Goal: Book appointment/travel/reservation

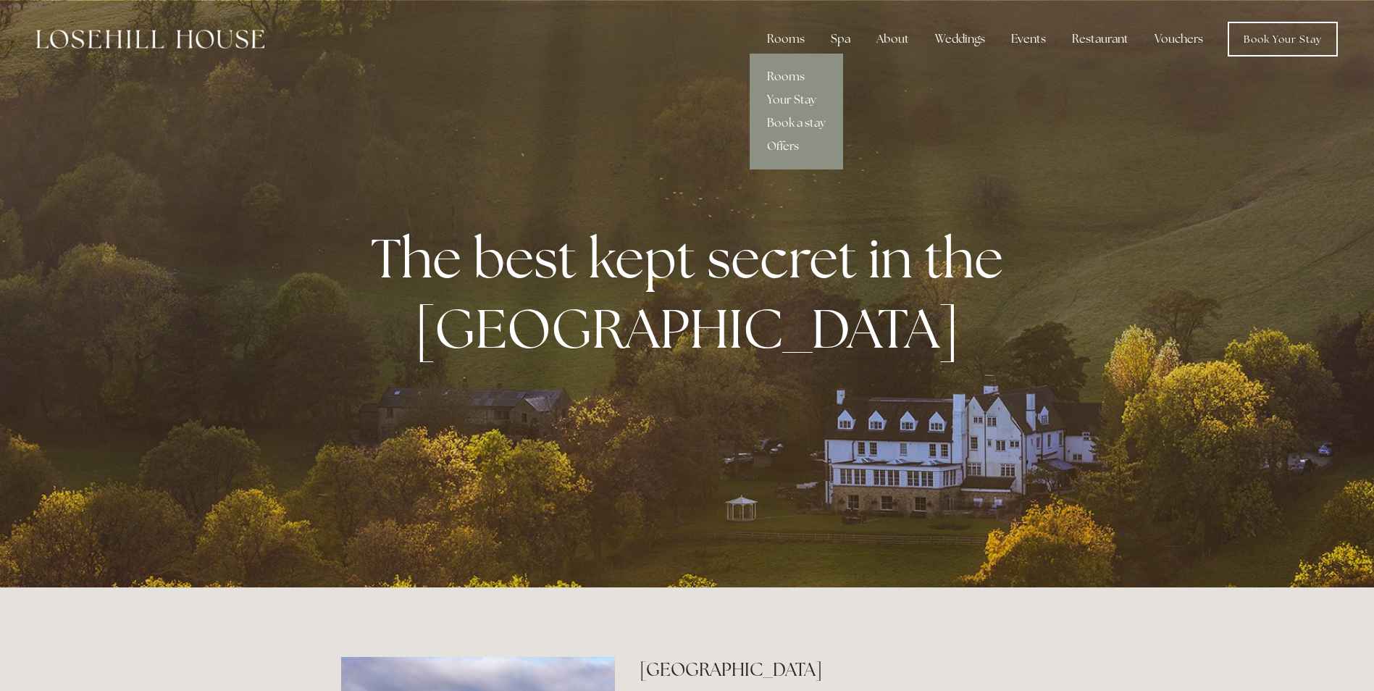
click at [784, 73] on link "Rooms" at bounding box center [796, 76] width 93 height 23
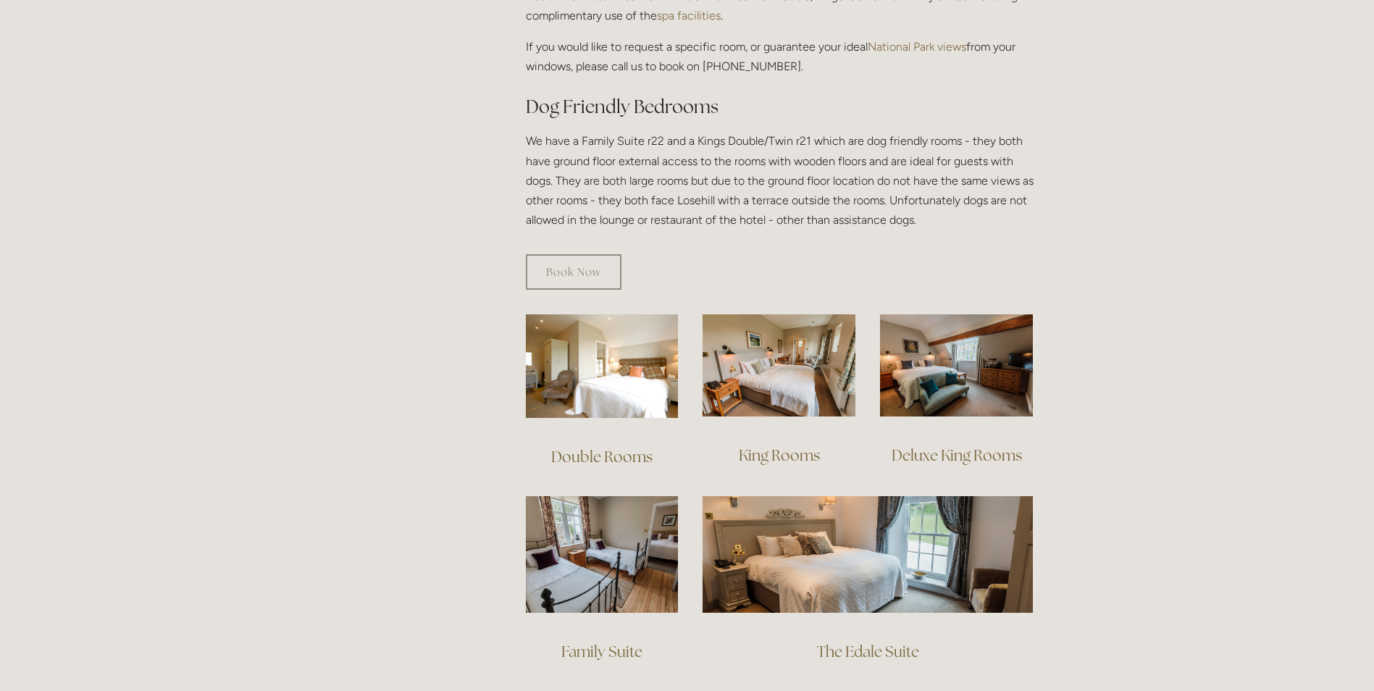
scroll to position [797, 0]
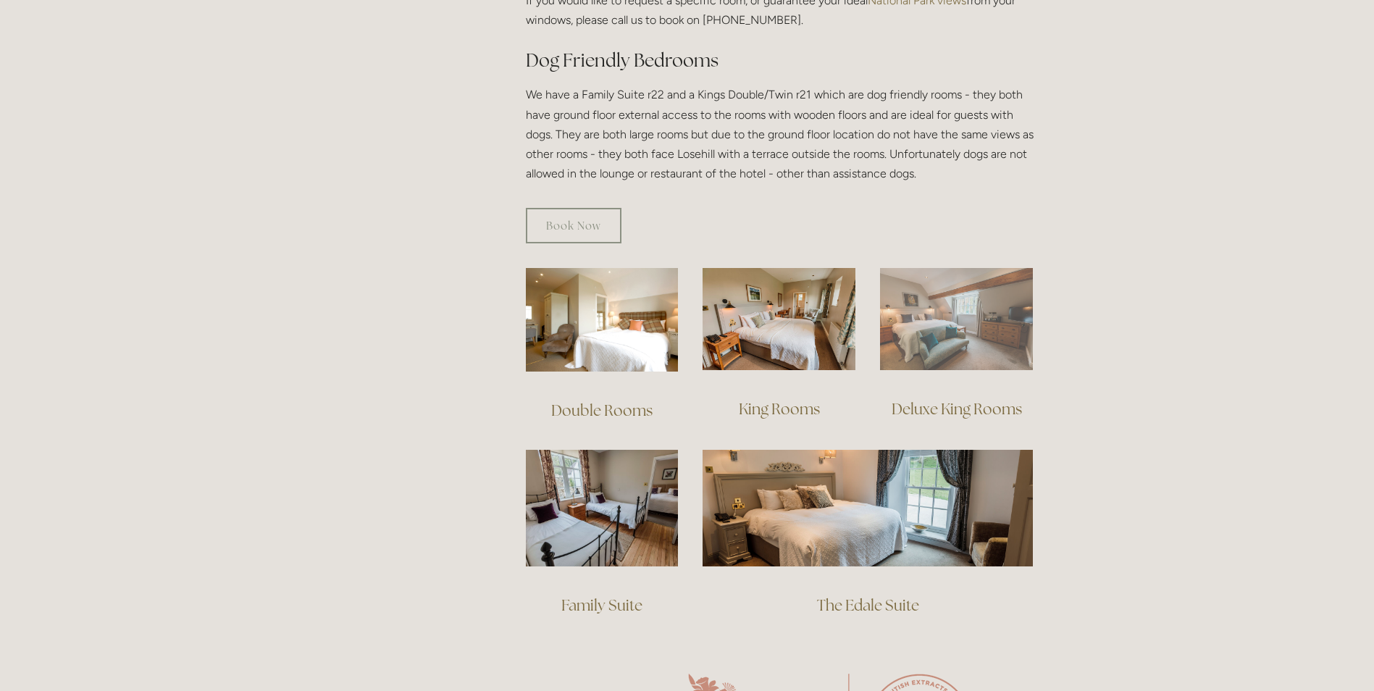
click at [981, 291] on img at bounding box center [956, 319] width 153 height 102
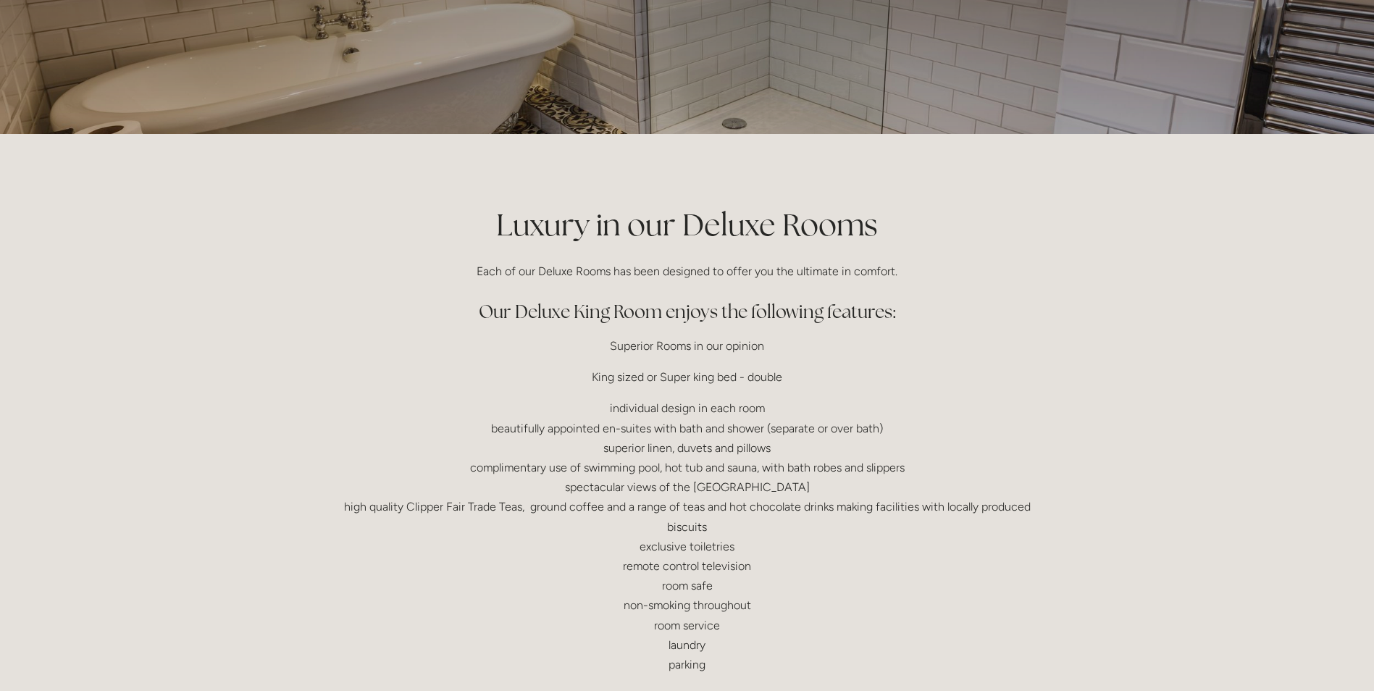
scroll to position [290, 0]
